Goal: Task Accomplishment & Management: Manage account settings

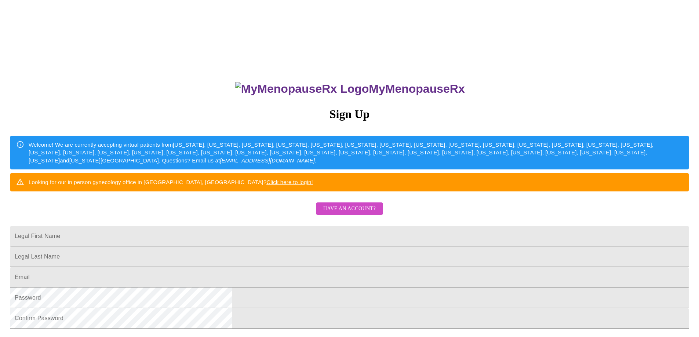
click at [350, 214] on span "Have an account?" at bounding box center [349, 208] width 52 height 9
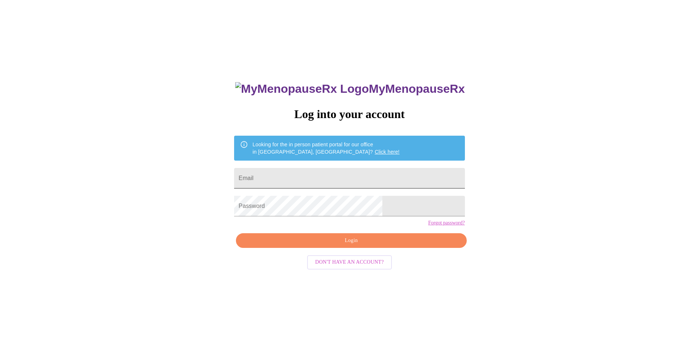
click at [350, 174] on input "Email" at bounding box center [349, 178] width 230 height 21
type input "[EMAIL_ADDRESS][DOMAIN_NAME]"
click at [329, 245] on span "Login" at bounding box center [351, 240] width 214 height 9
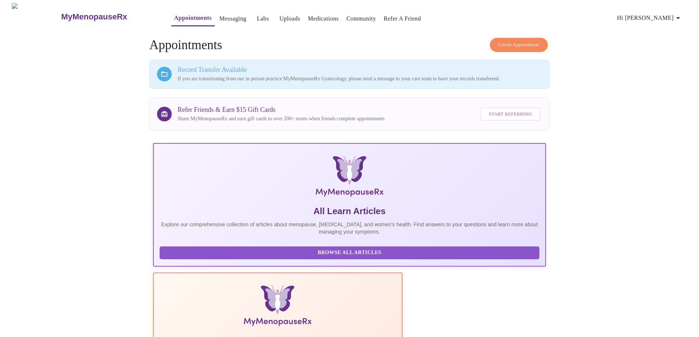
click at [166, 74] on icon at bounding box center [164, 74] width 6 height 5
click at [236, 67] on h3 "Record Transfer Available" at bounding box center [360, 70] width 364 height 8
click at [304, 43] on h4 "Create Appointment Appointments" at bounding box center [349, 45] width 400 height 15
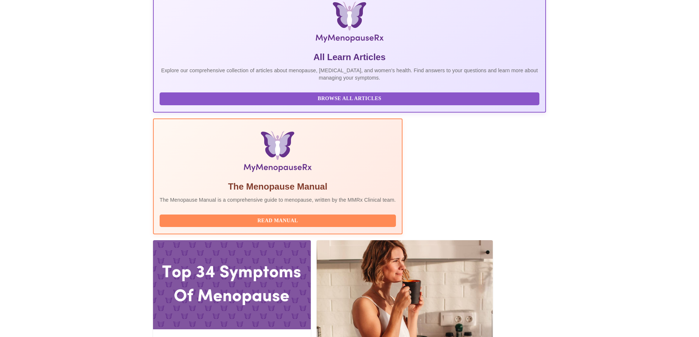
scroll to position [155, 0]
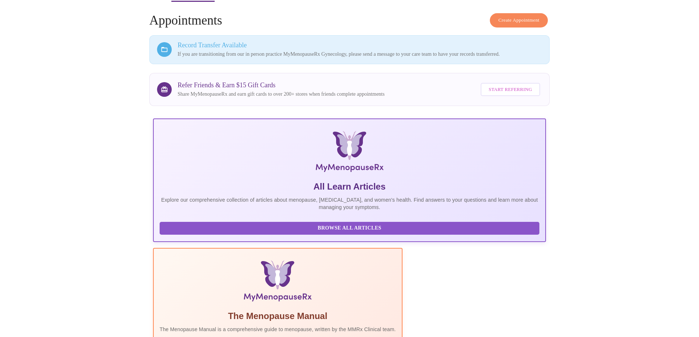
scroll to position [0, 0]
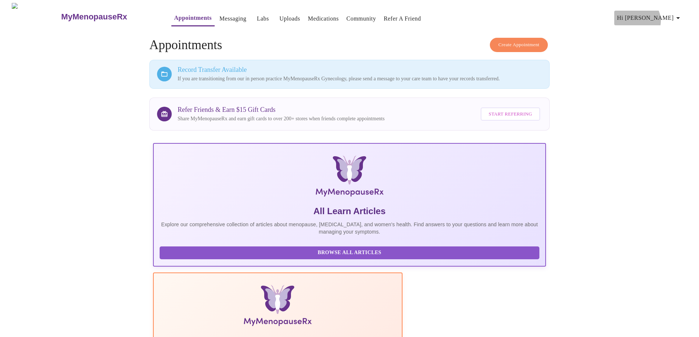
click at [668, 18] on span "Hi [PERSON_NAME]" at bounding box center [649, 18] width 65 height 10
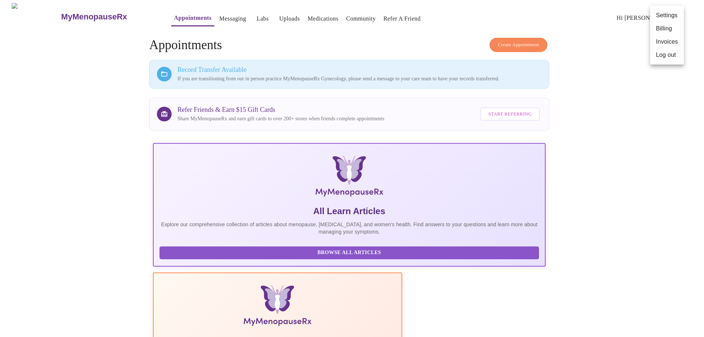
click at [667, 55] on li "Log out" at bounding box center [667, 54] width 34 height 13
